Goal: Browse casually

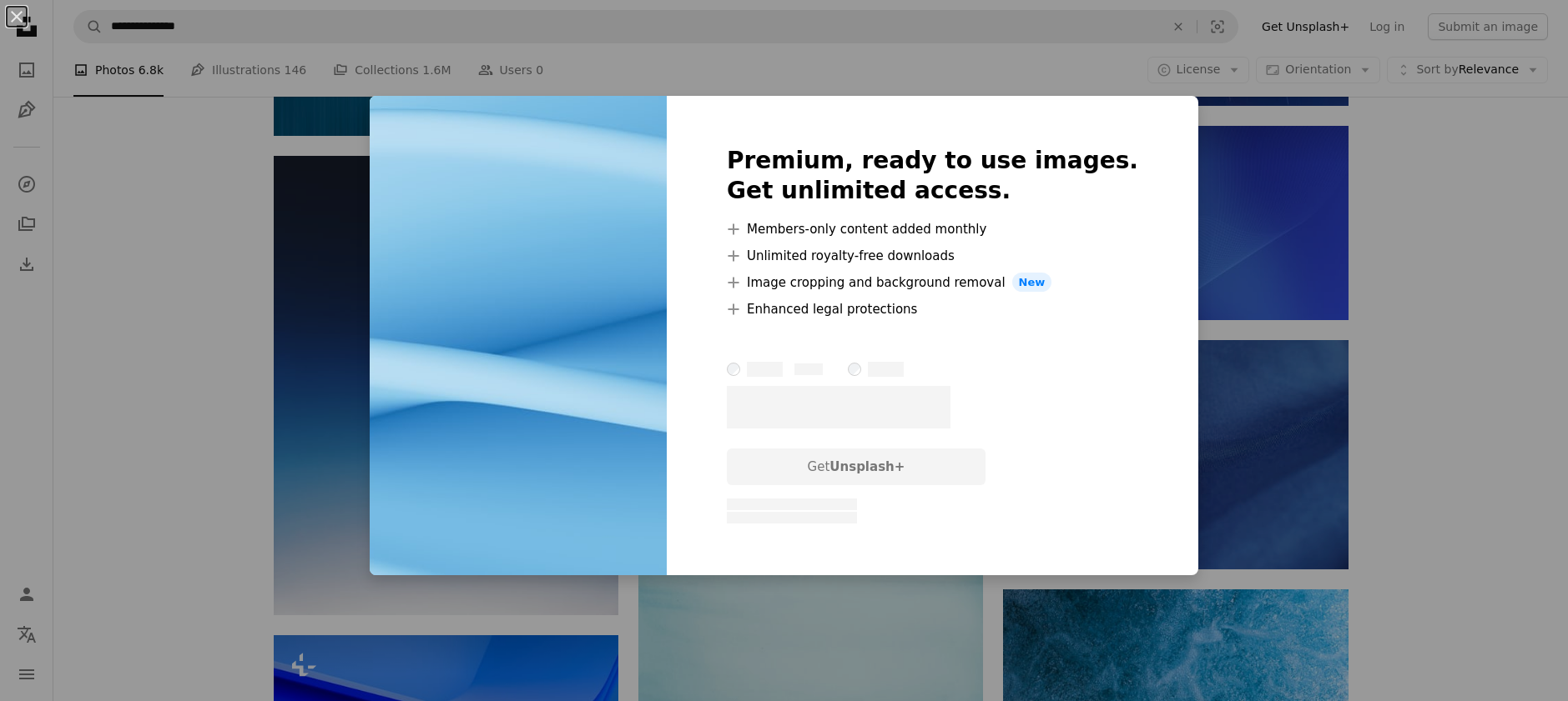
scroll to position [1550, 0]
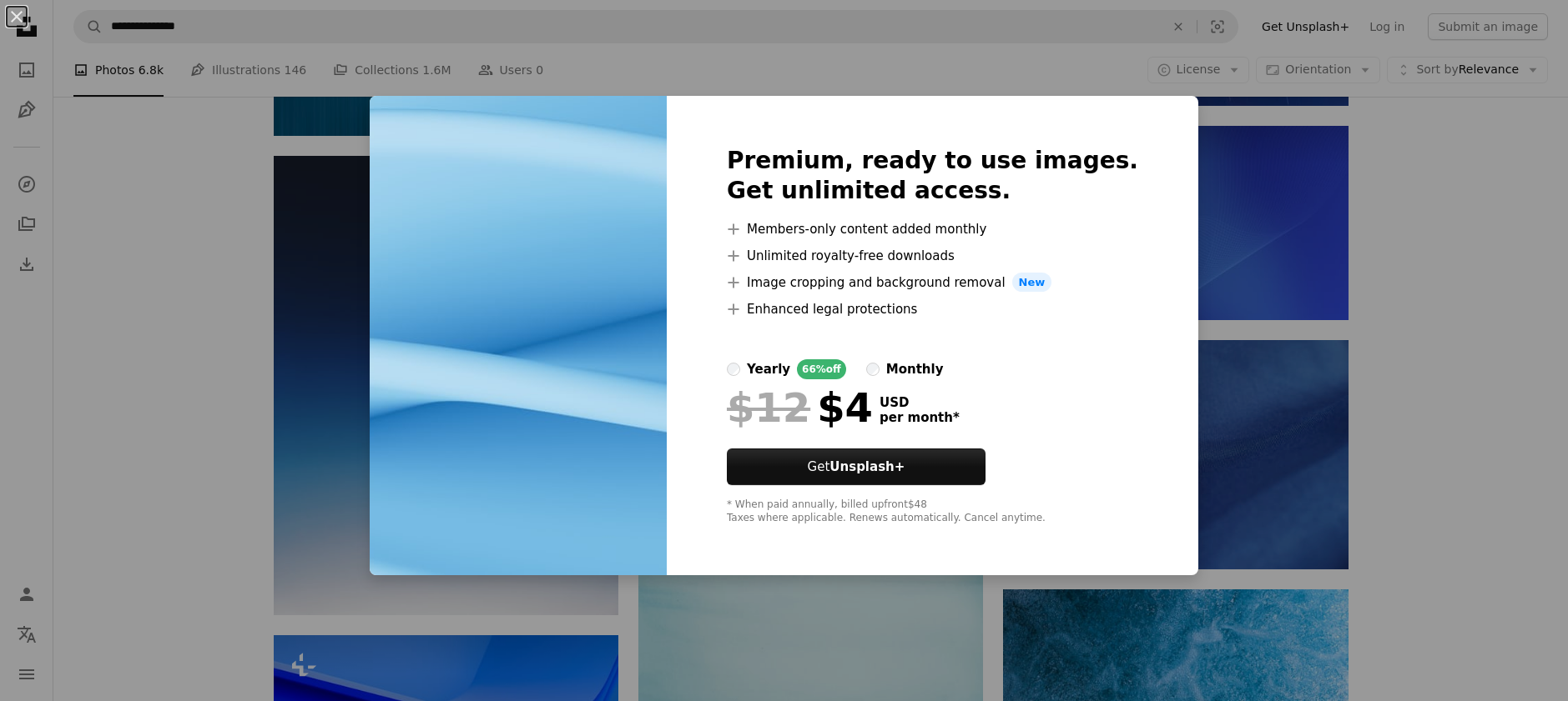
click at [383, 353] on div "An X shape Premium, ready to use images. Get unlimited access. A plus sign Memb…" at bounding box center [784, 350] width 1568 height 701
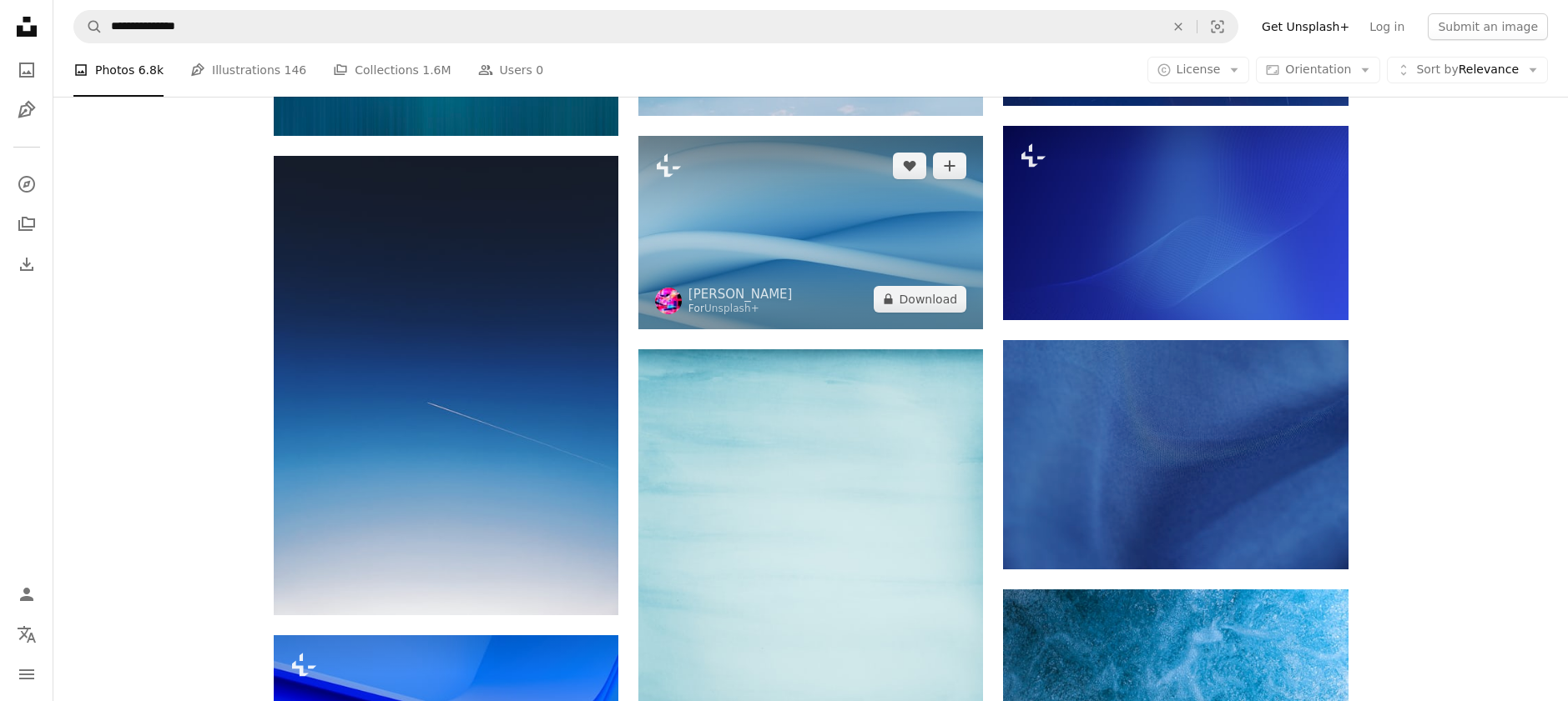
click at [830, 250] on img at bounding box center [810, 232] width 345 height 193
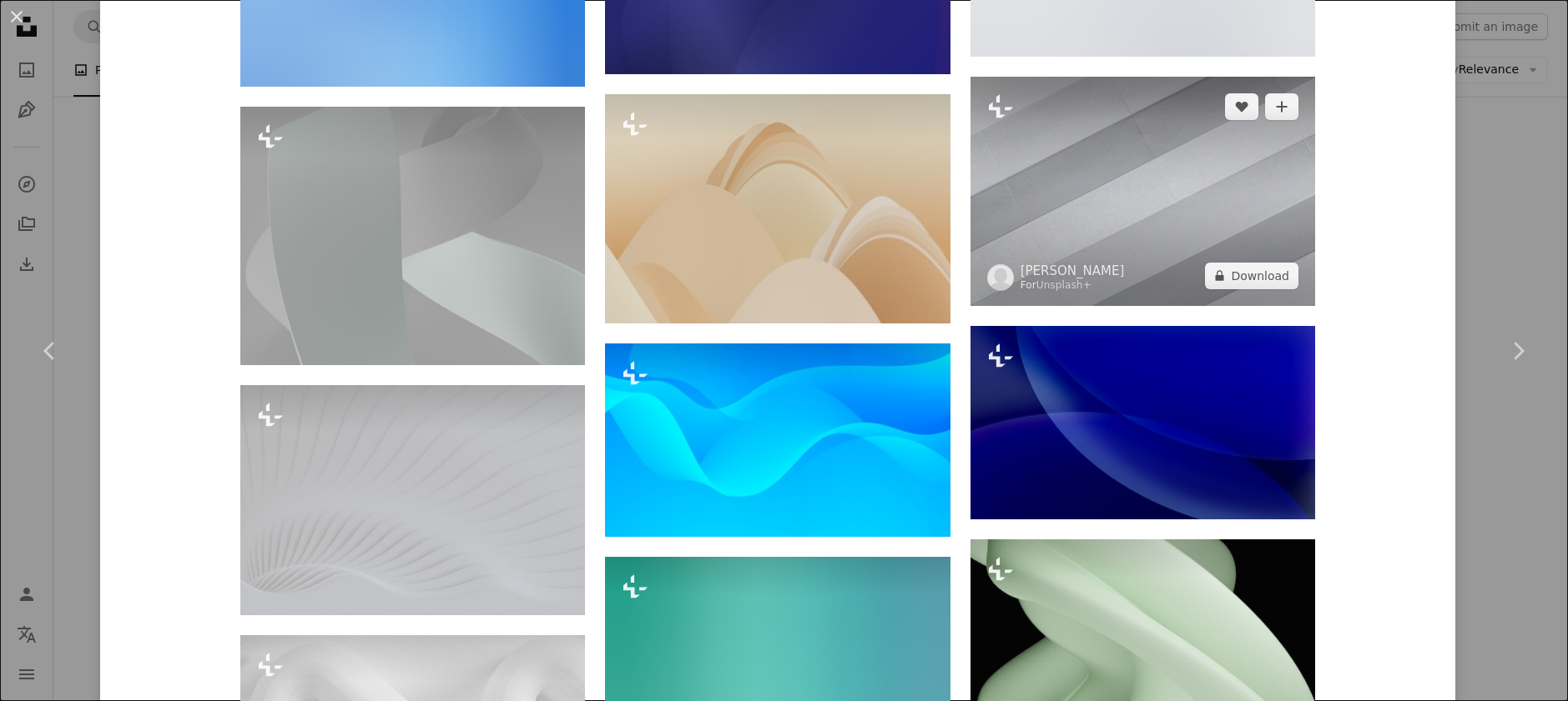
scroll to position [10855, 0]
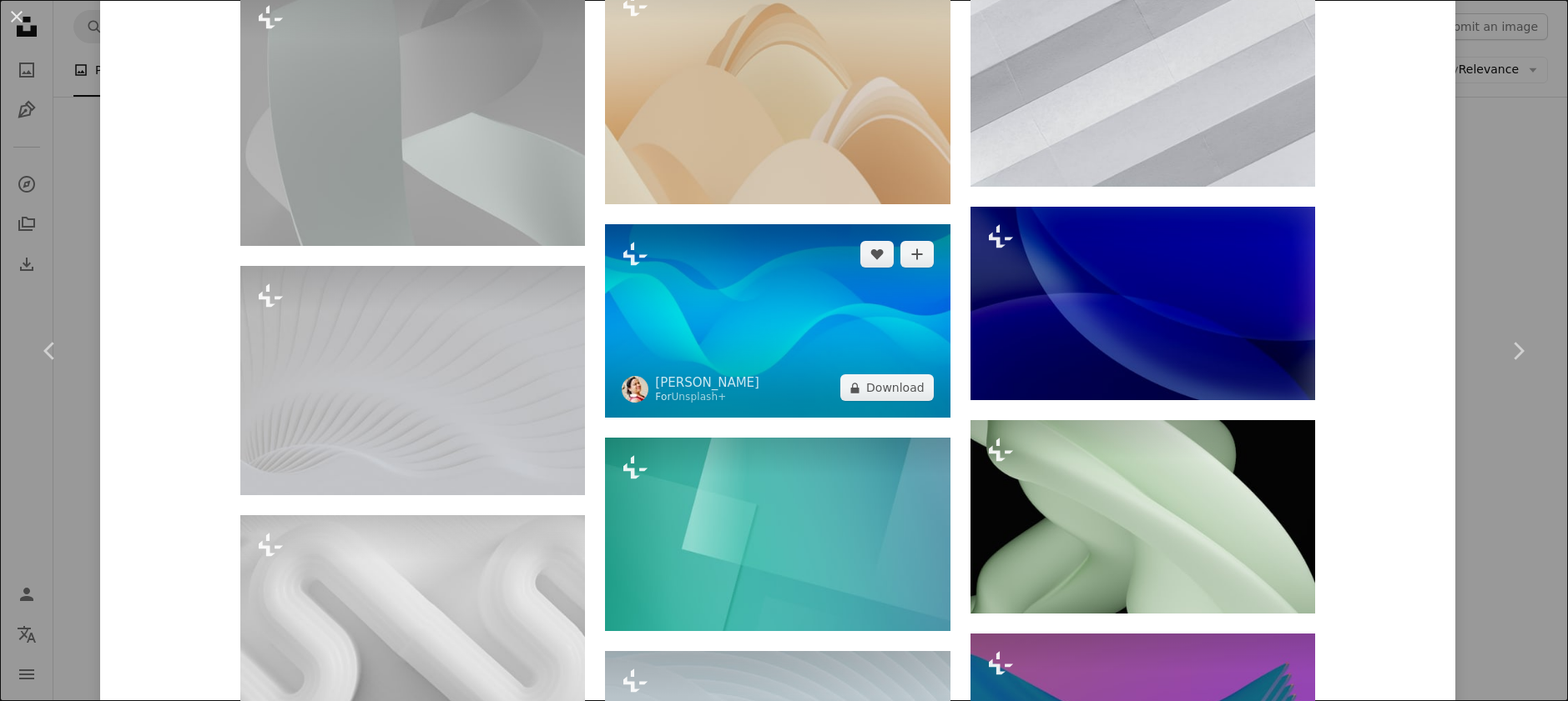
click at [804, 292] on img at bounding box center [777, 320] width 345 height 193
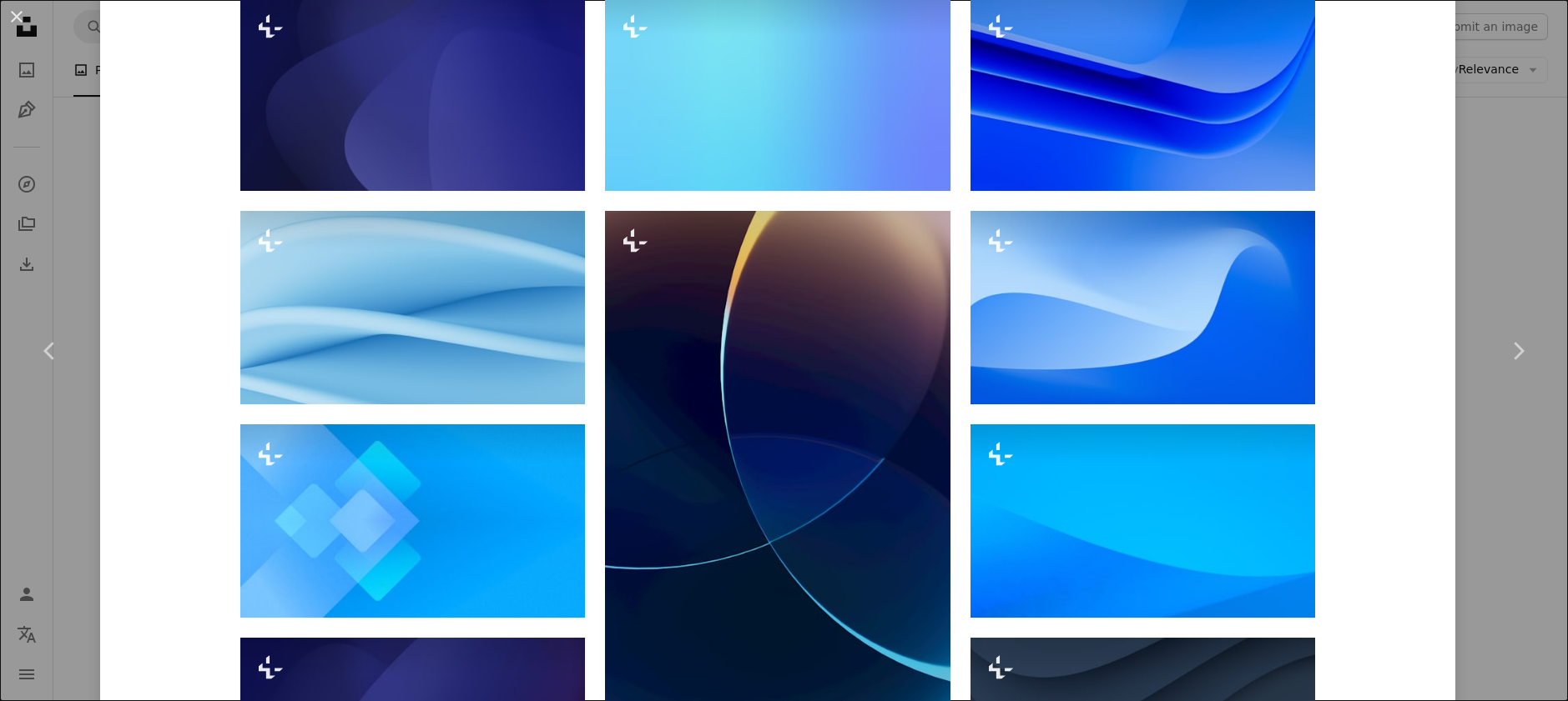
scroll to position [3254, 0]
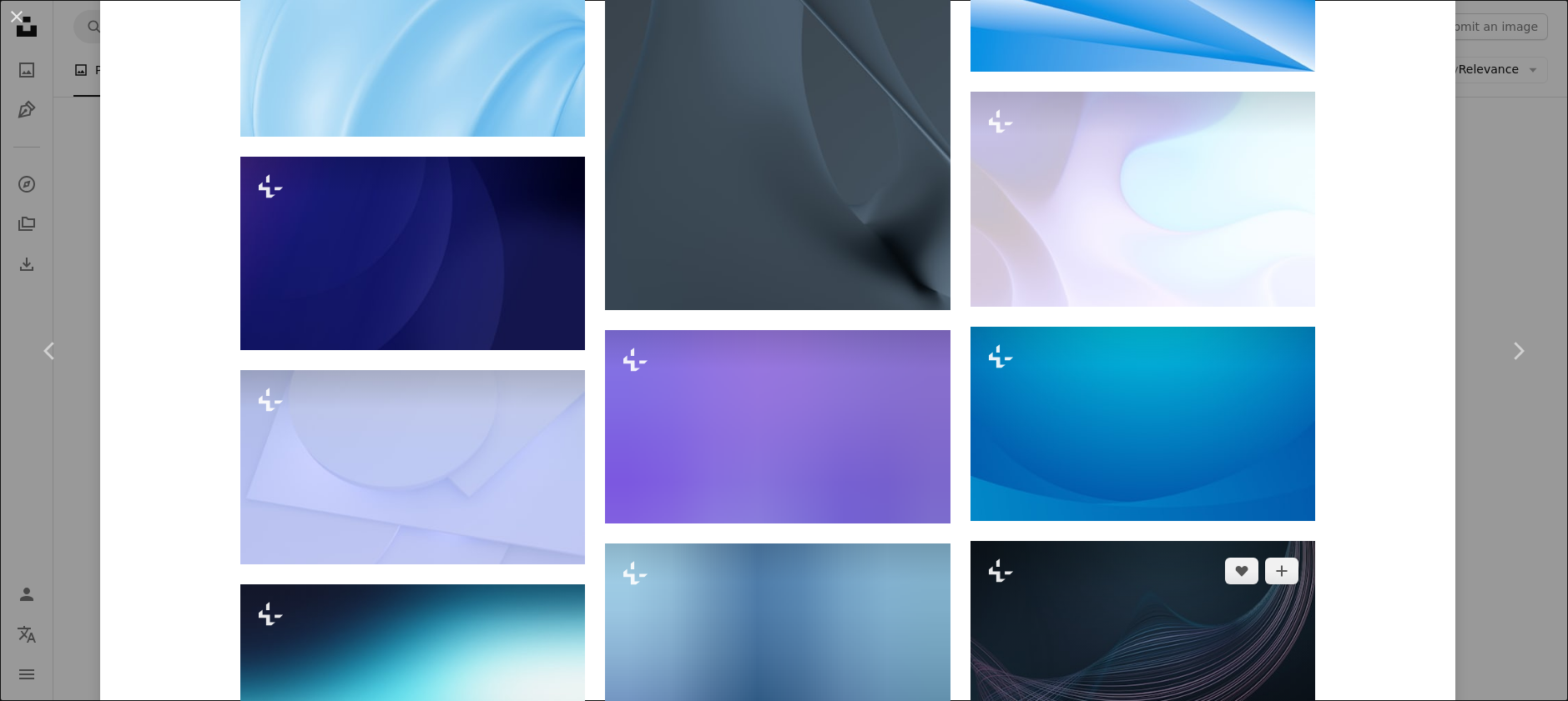
scroll to position [7663, 0]
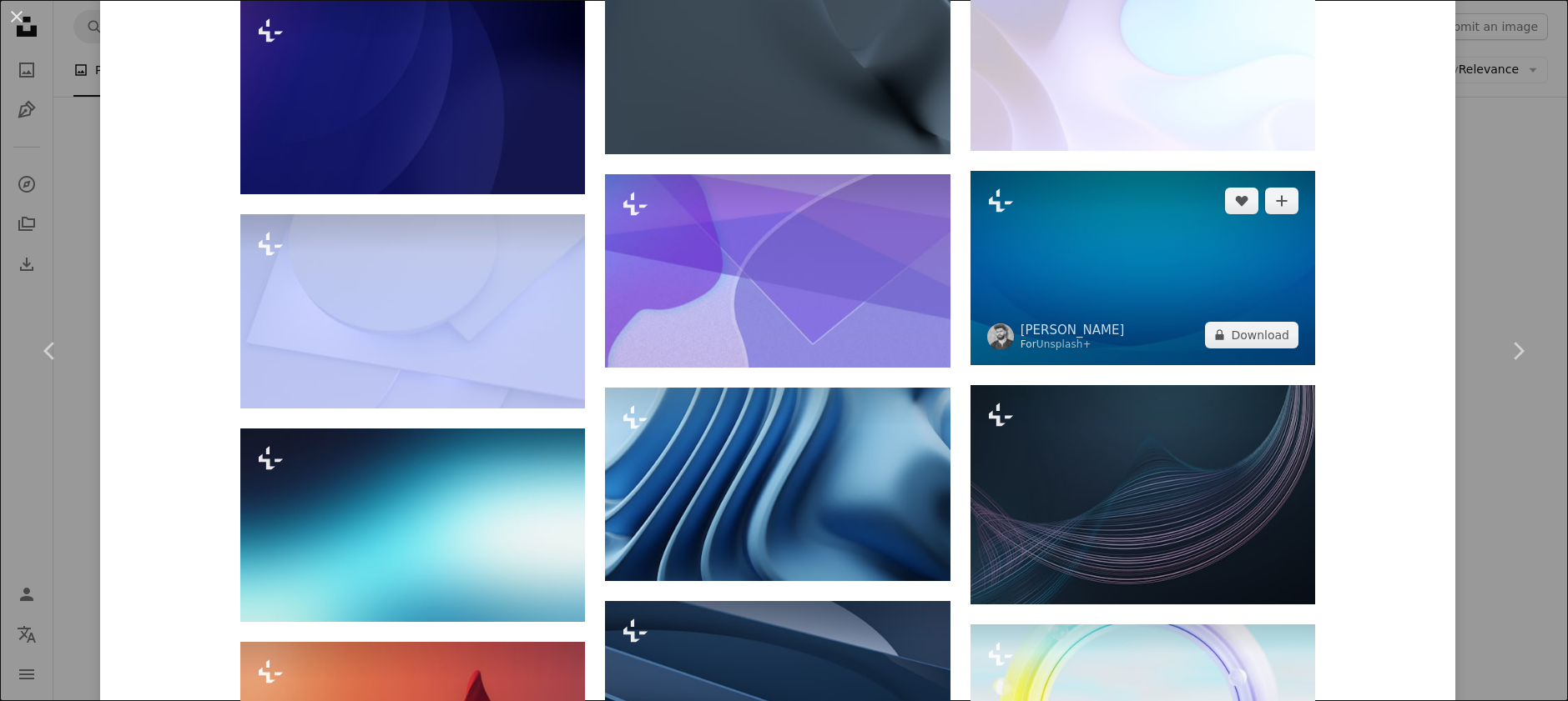
click at [1070, 267] on img at bounding box center [1142, 267] width 345 height 193
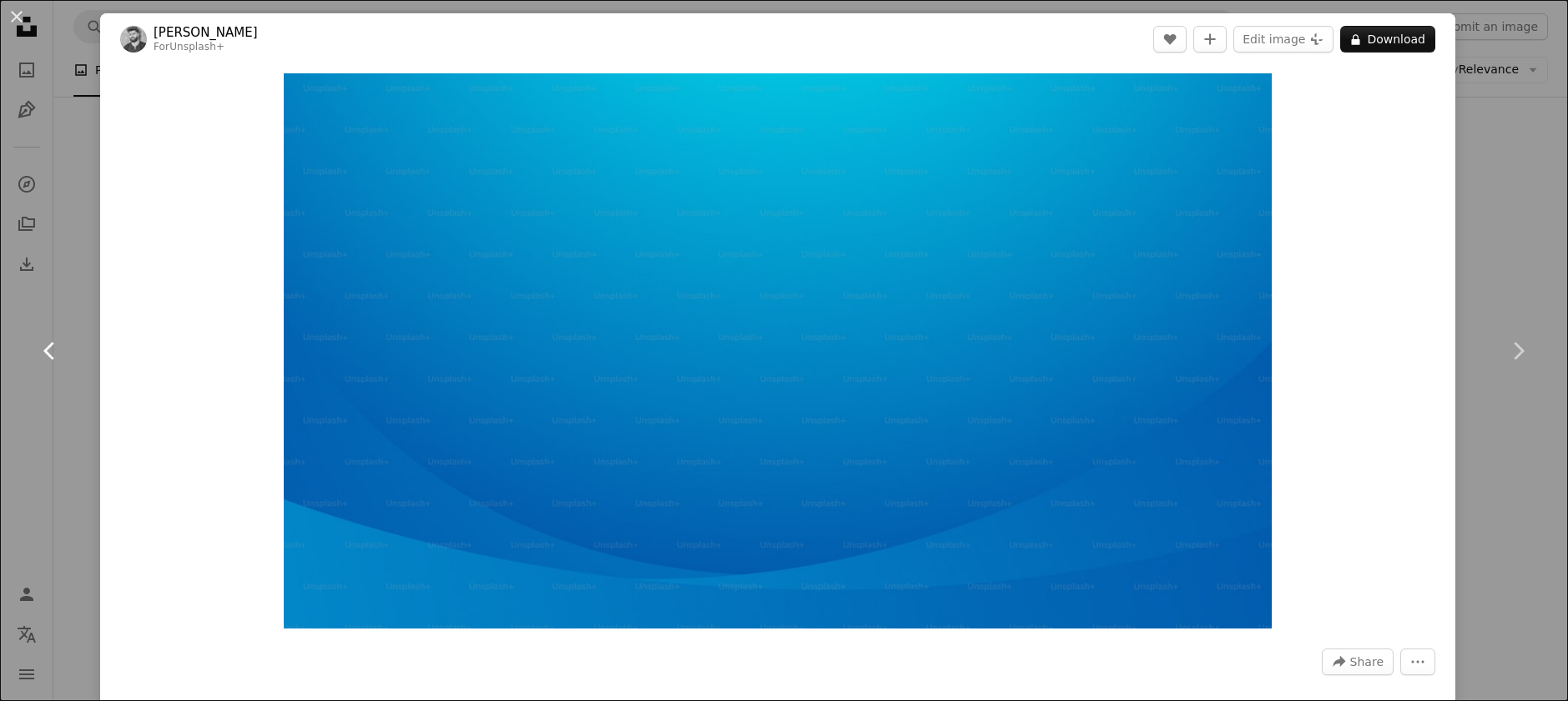
click at [31, 338] on link "Chevron left" at bounding box center [50, 350] width 100 height 160
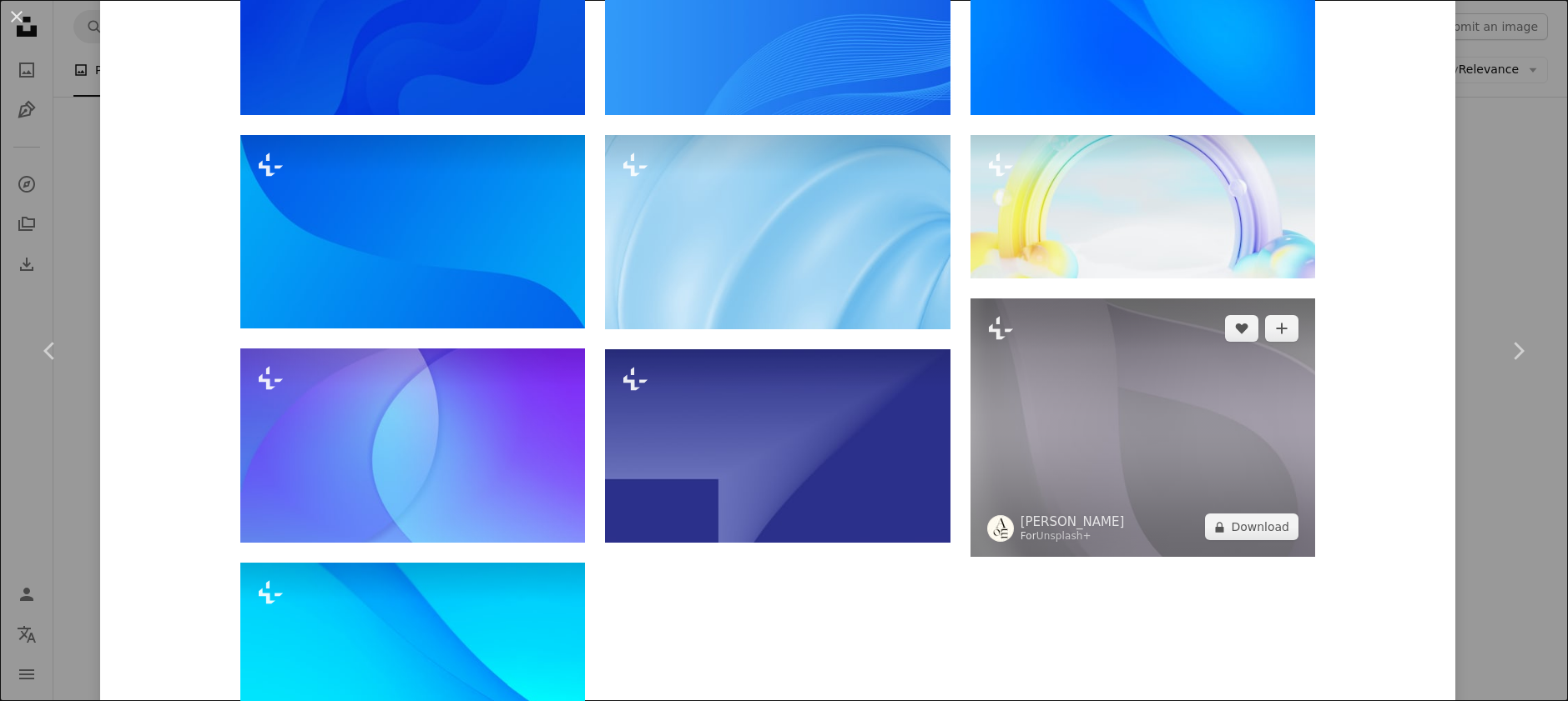
scroll to position [4074, 0]
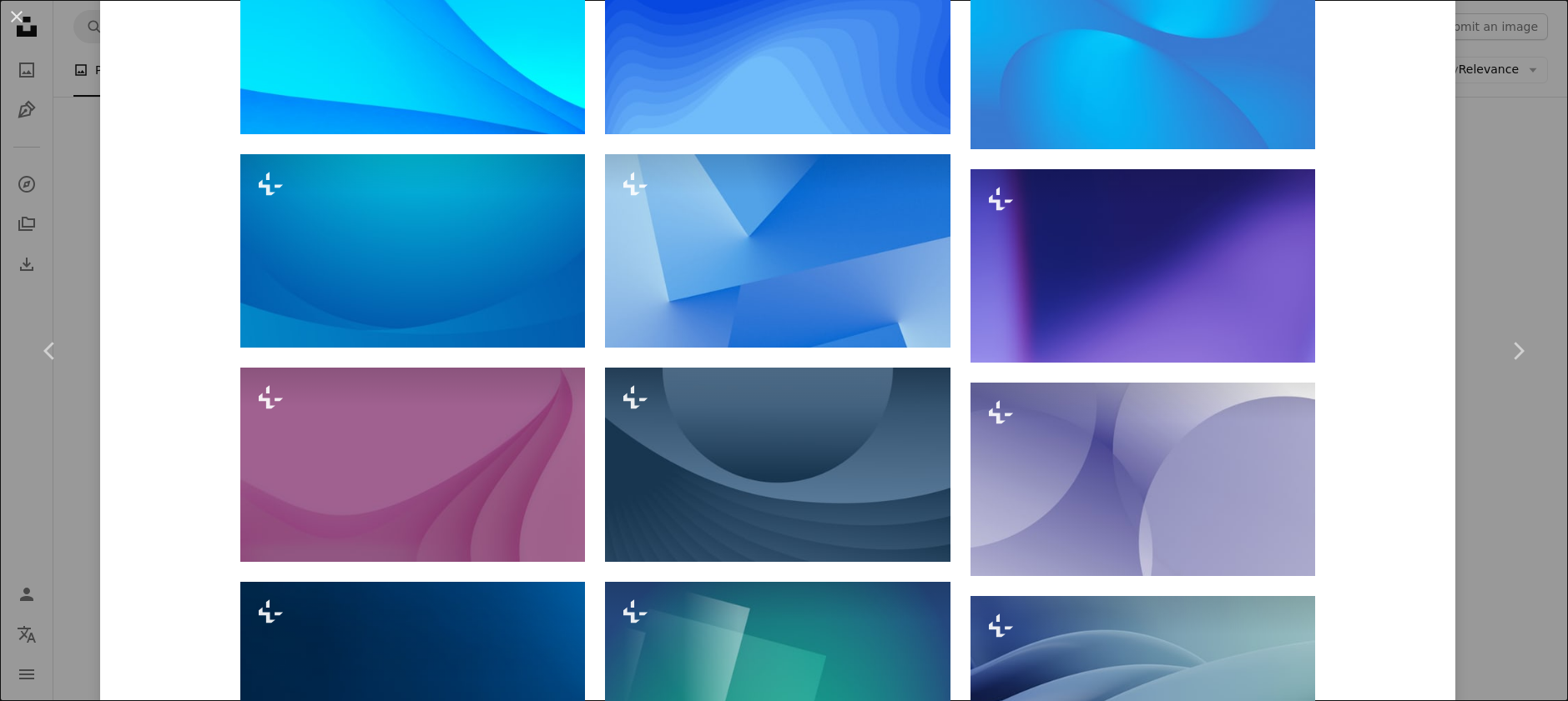
click at [1488, 431] on div "An X shape Chevron left Chevron right [PERSON_NAME] For Unsplash+ A heart A plu…" at bounding box center [784, 350] width 1568 height 701
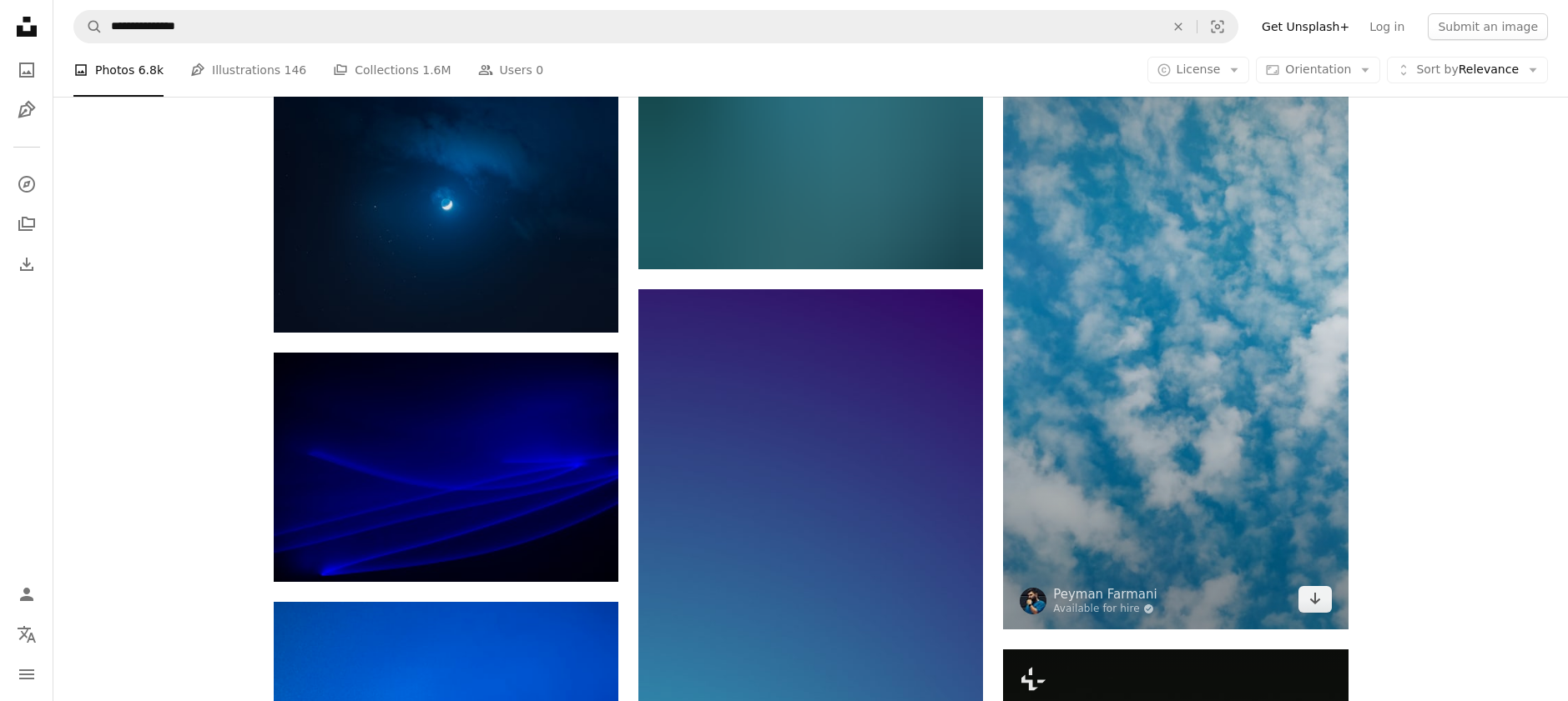
scroll to position [5587, 0]
